Goal: Task Accomplishment & Management: Manage account settings

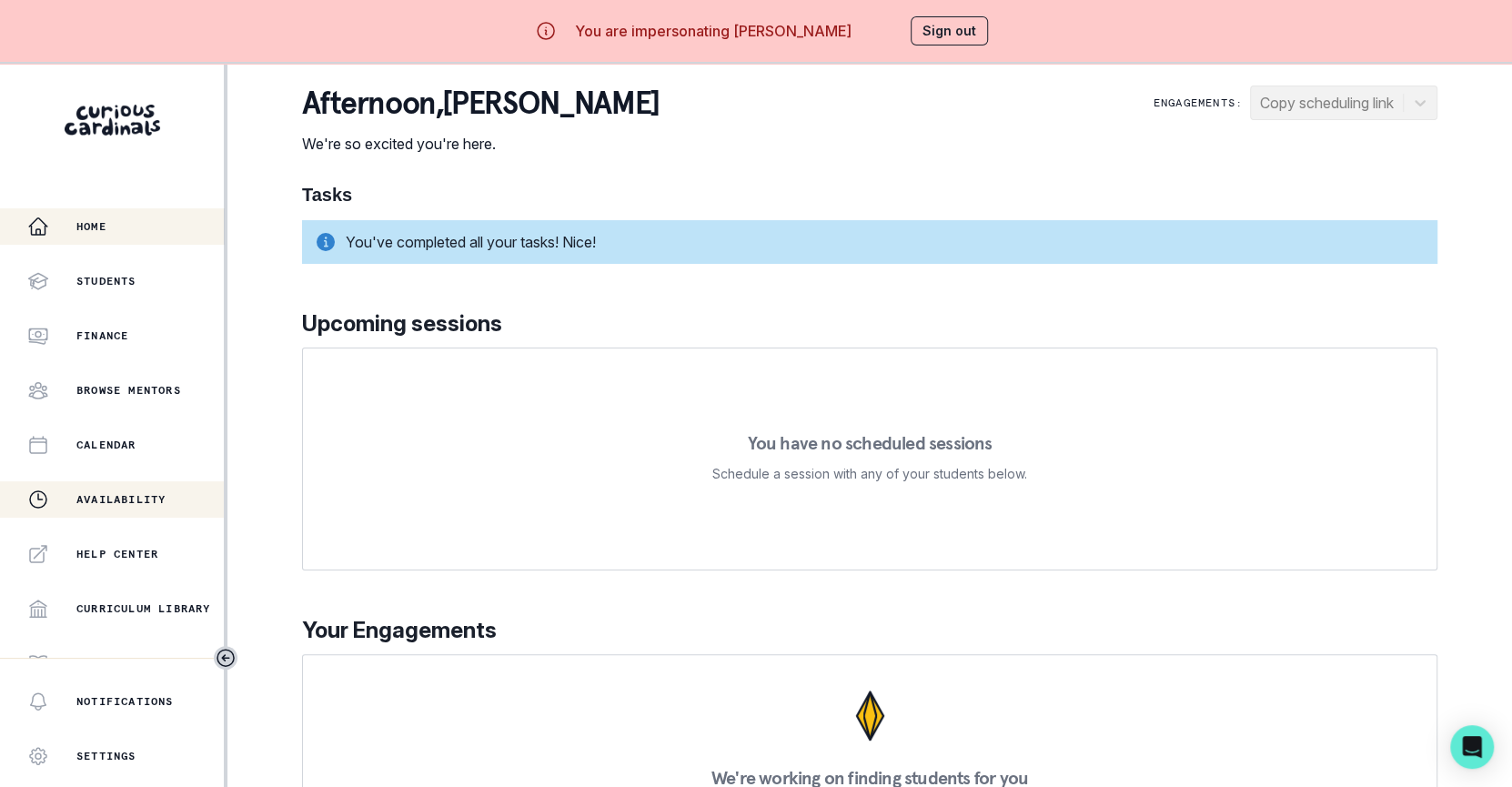
click at [107, 498] on p "Availability" at bounding box center [121, 498] width 89 height 14
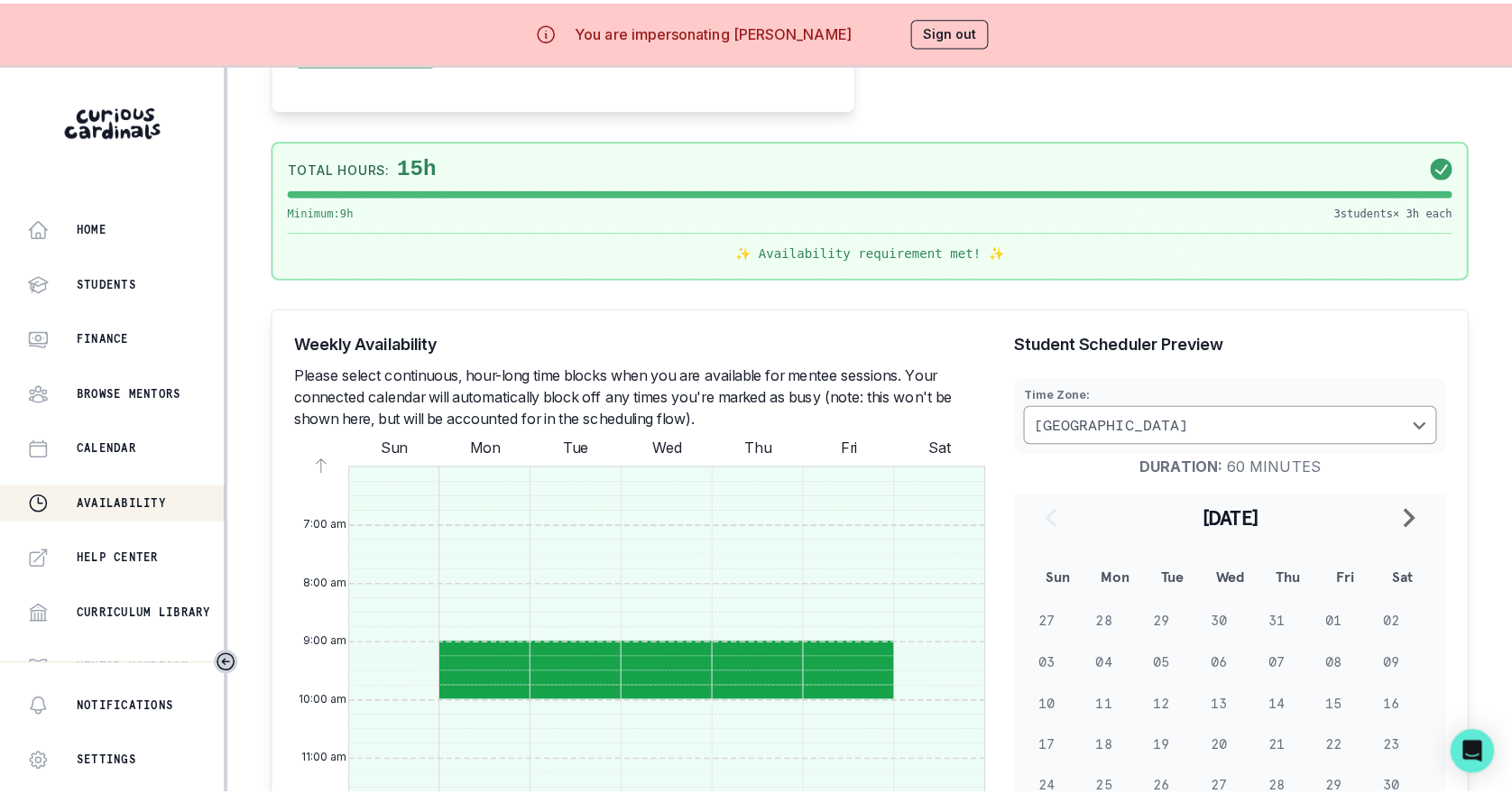
scroll to position [409, 0]
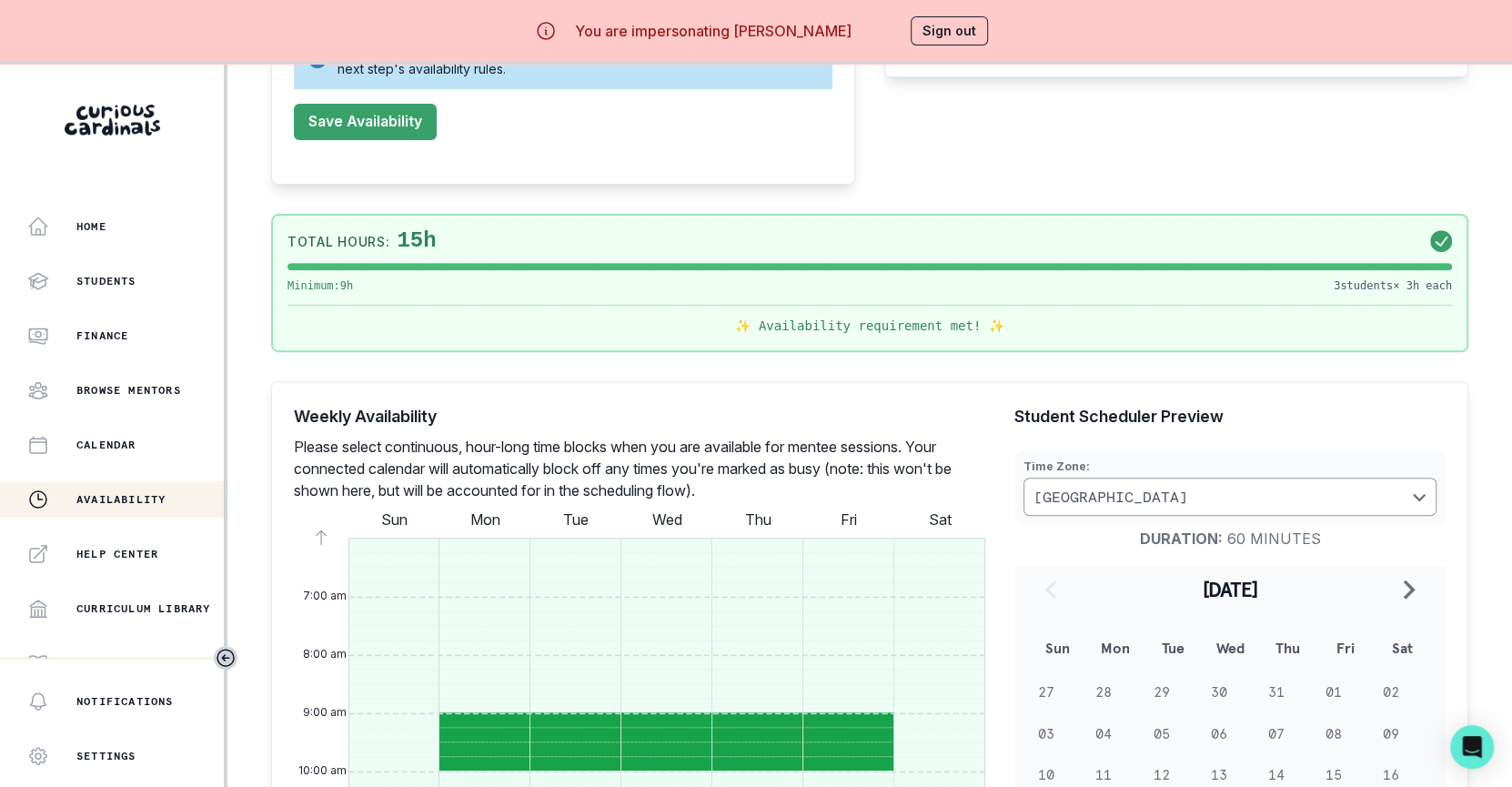
click at [971, 34] on button "Sign out" at bounding box center [949, 30] width 78 height 29
